Goal: Task Accomplishment & Management: Use online tool/utility

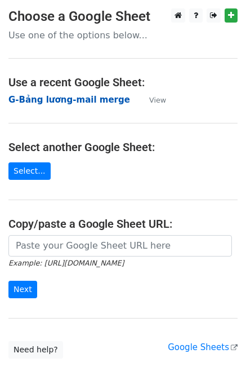
click at [92, 100] on strong "G-Bảng [PERSON_NAME]-mail merge" at bounding box center [69, 100] width 122 height 10
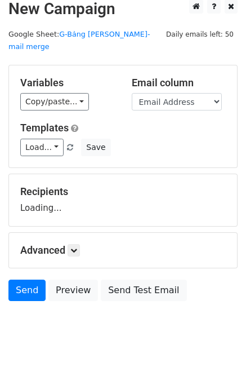
scroll to position [11, 0]
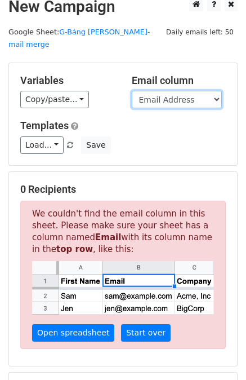
click at [173, 91] on select "STT MSNV Name Taxcode Position Level Status Bank Recipient D1 D2 D3 D4 D5 D6 D7…" at bounding box center [177, 99] width 90 height 17
select select "Recipient"
click at [132, 91] on select "STT MSNV Name Taxcode Position Level Status Bank Recipient D1 D2 D3 D4 D5 D6 D7…" at bounding box center [177, 99] width 90 height 17
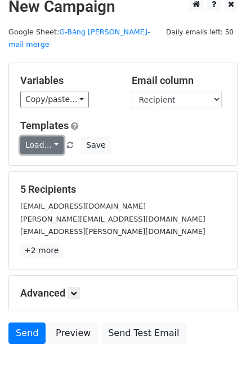
click at [47, 136] on link "Load..." at bounding box center [41, 144] width 43 height 17
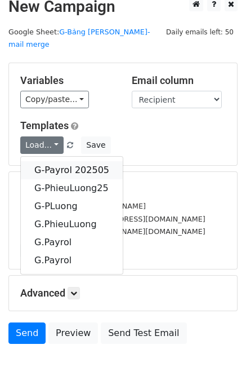
click at [64, 161] on link "G-Payrol 202505" at bounding box center [72, 170] width 102 height 18
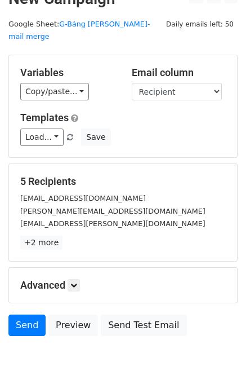
scroll to position [0, 0]
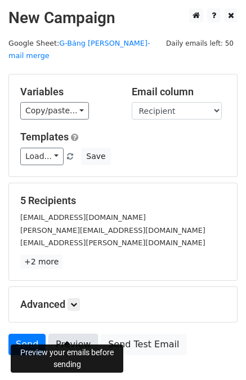
click at [68, 334] on link "Preview" at bounding box center [73, 344] width 50 height 21
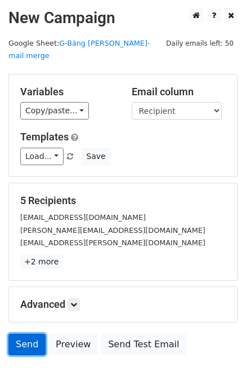
click at [29, 334] on link "Send" at bounding box center [26, 344] width 37 height 21
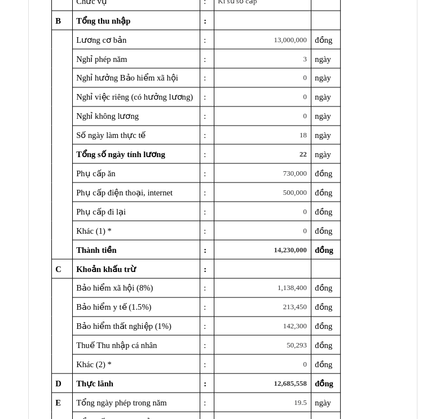
scroll to position [3532, 0]
